Goal: Task Accomplishment & Management: Manage account settings

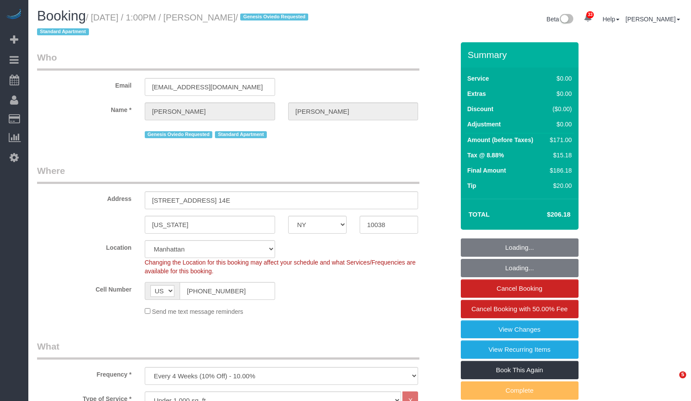
select select "NY"
select select "2"
select select "number:89"
select select "number:90"
select select "number:15"
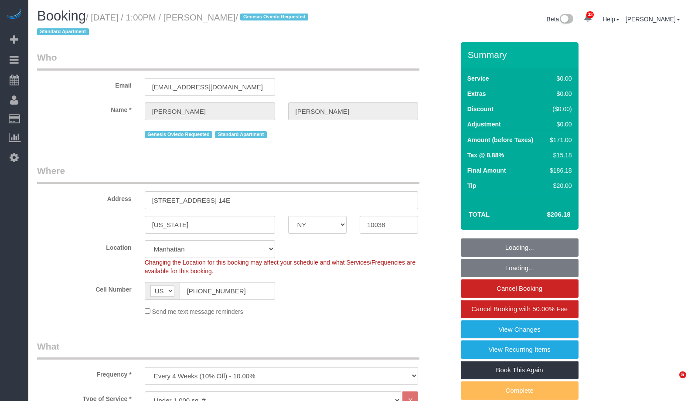
select select "number:5"
select select "spot1"
select select "object:1467"
select select "2"
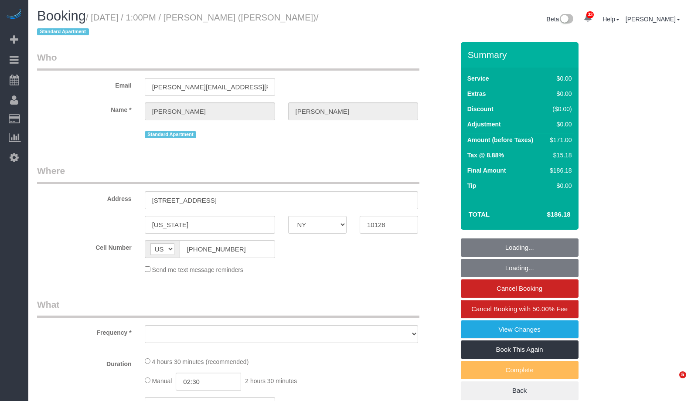
select select "NY"
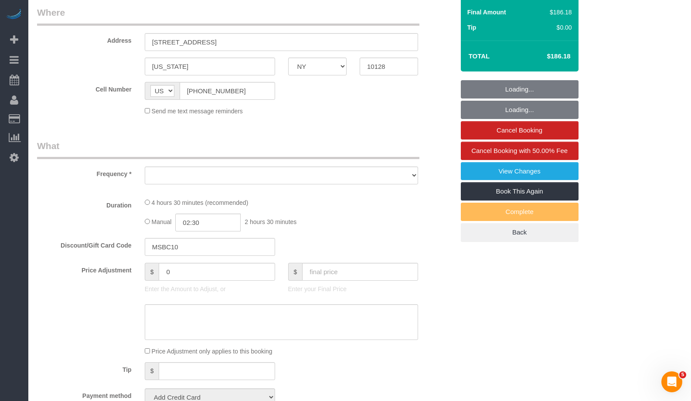
select select "string:stripe-pm_1RcBkG4VGloSiKo7WqXtSrcb"
select select "number:89"
select select "number:90"
select select "number:15"
select select "number:5"
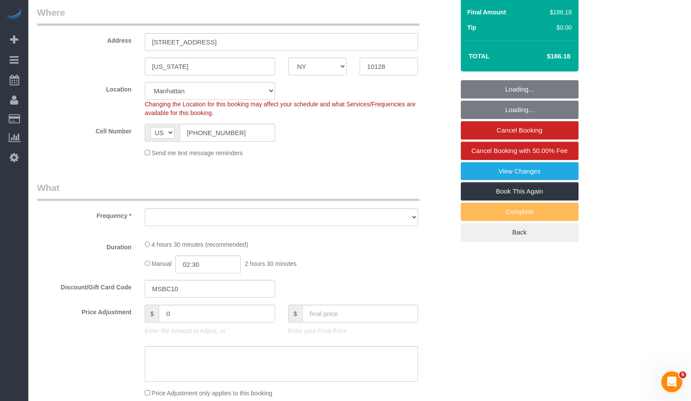
select select "object:970"
select select "2"
select select "spot1"
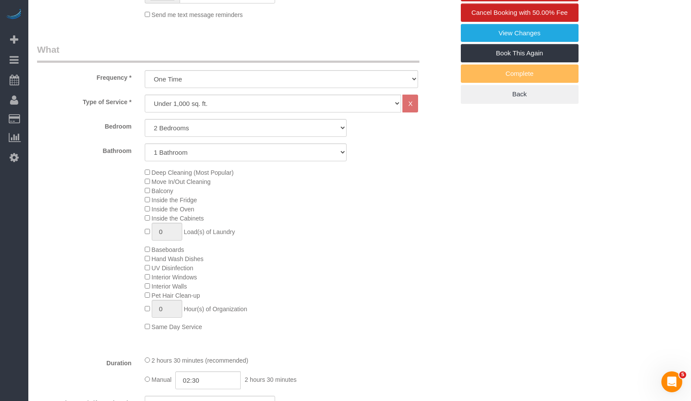
scroll to position [178, 0]
